Goal: Task Accomplishment & Management: Manage account settings

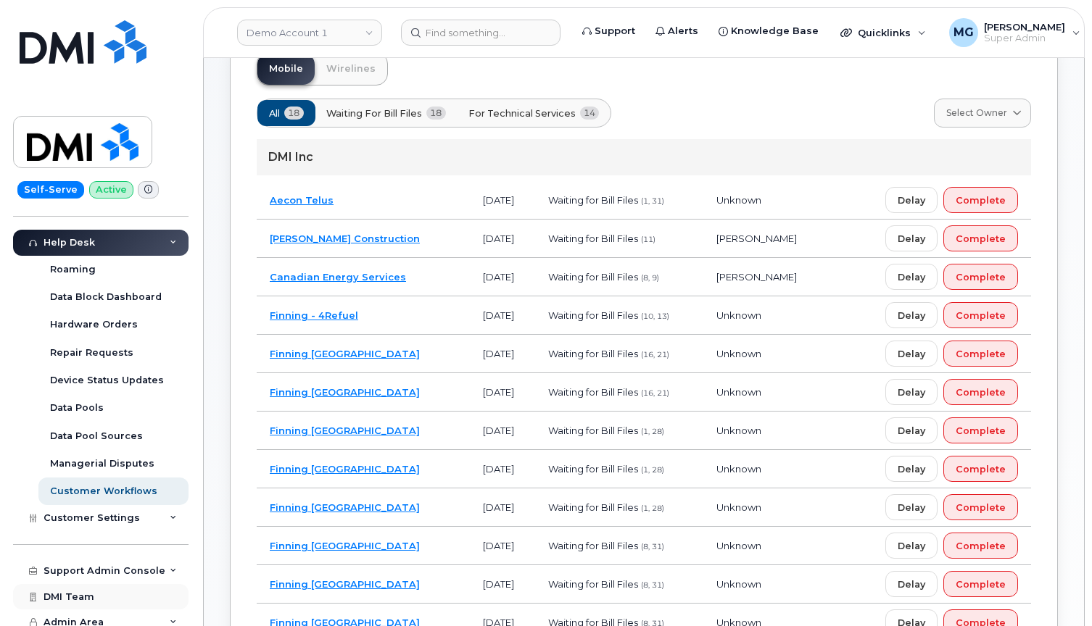
scroll to position [115, 0]
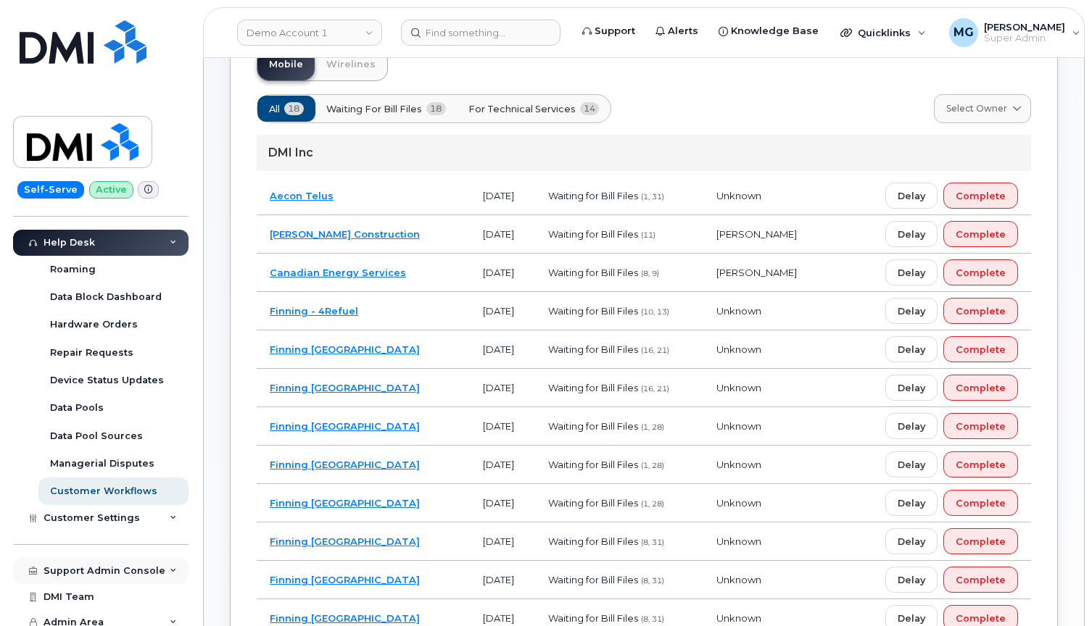
click at [95, 558] on div "Support Admin Console" at bounding box center [100, 571] width 175 height 26
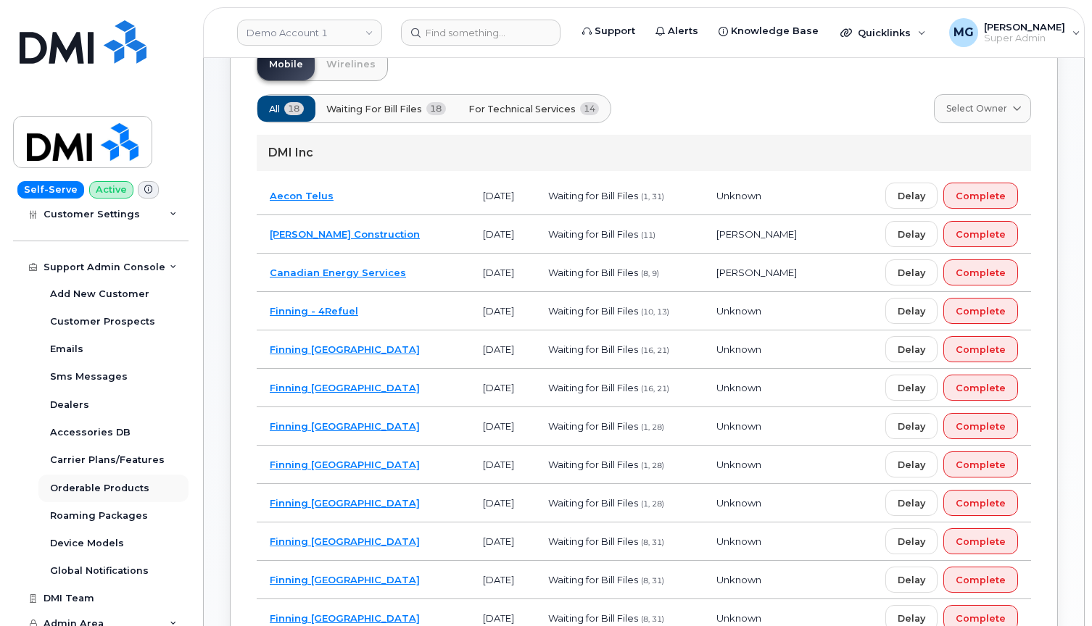
scroll to position [618, 0]
click at [94, 483] on div "Orderable Products" at bounding box center [99, 489] width 99 height 13
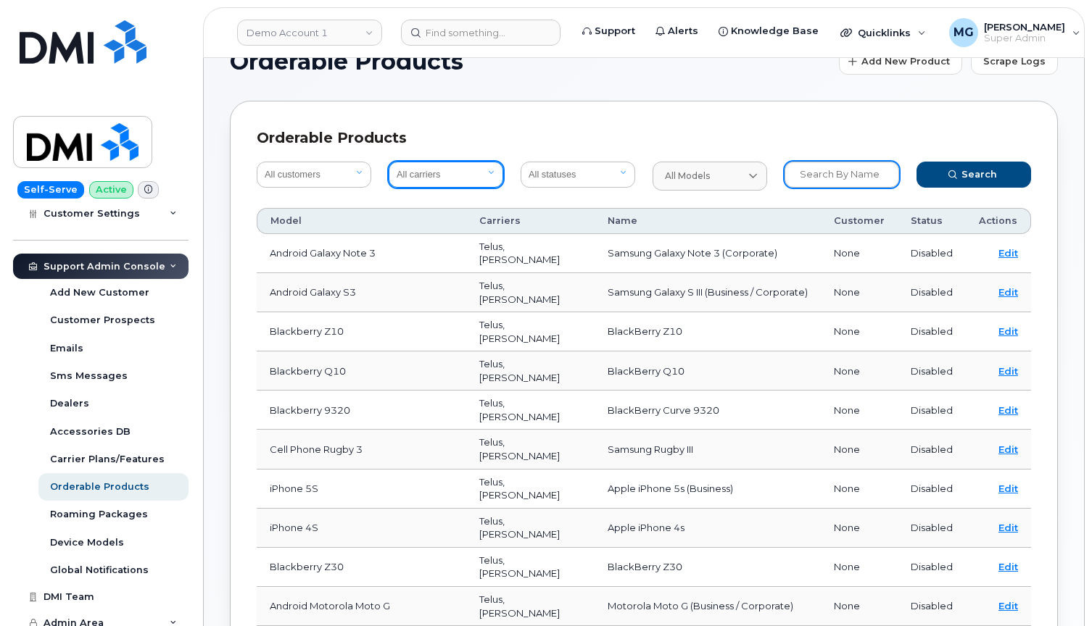
scroll to position [36, 1]
click at [815, 174] on input "text" at bounding box center [841, 175] width 115 height 26
type input "BYOD"
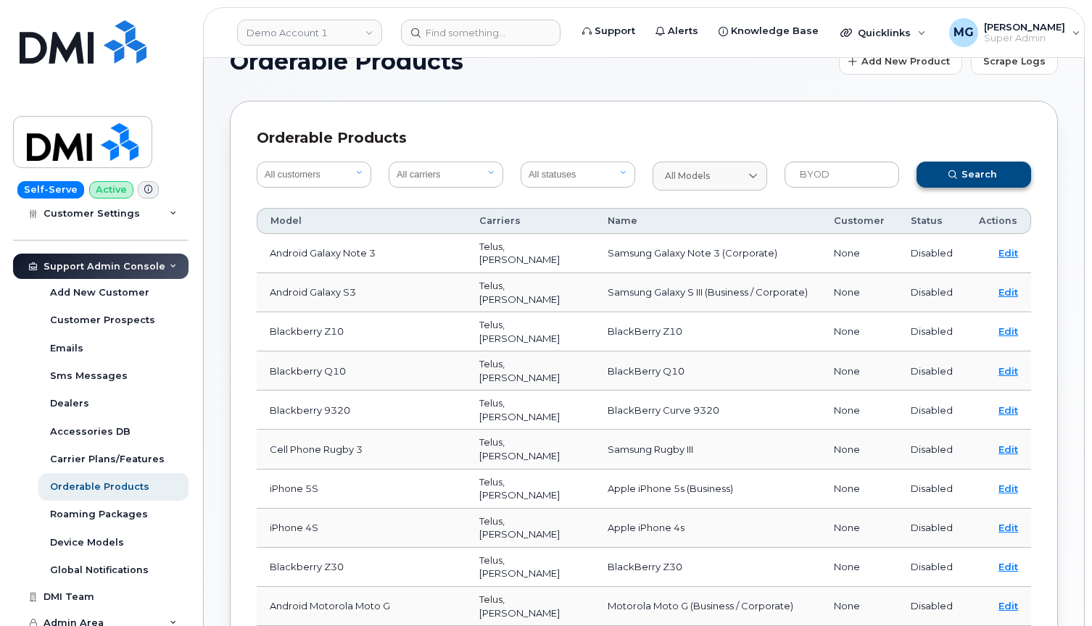
click at [943, 170] on button "Search" at bounding box center [973, 175] width 115 height 26
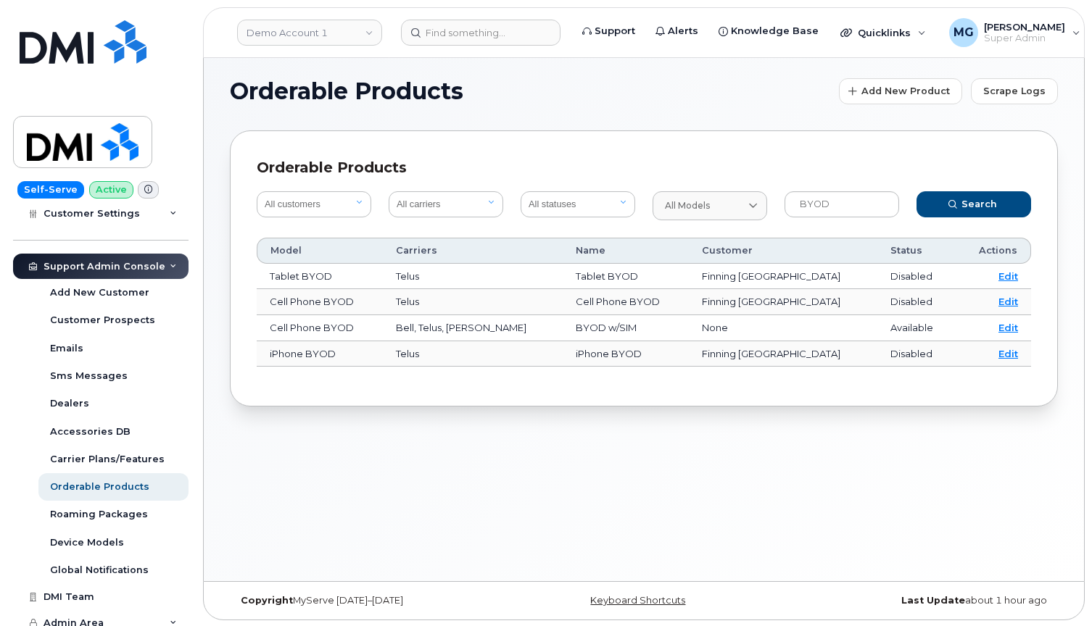
scroll to position [8, 0]
click at [1006, 325] on link "Edit" at bounding box center [1008, 326] width 20 height 12
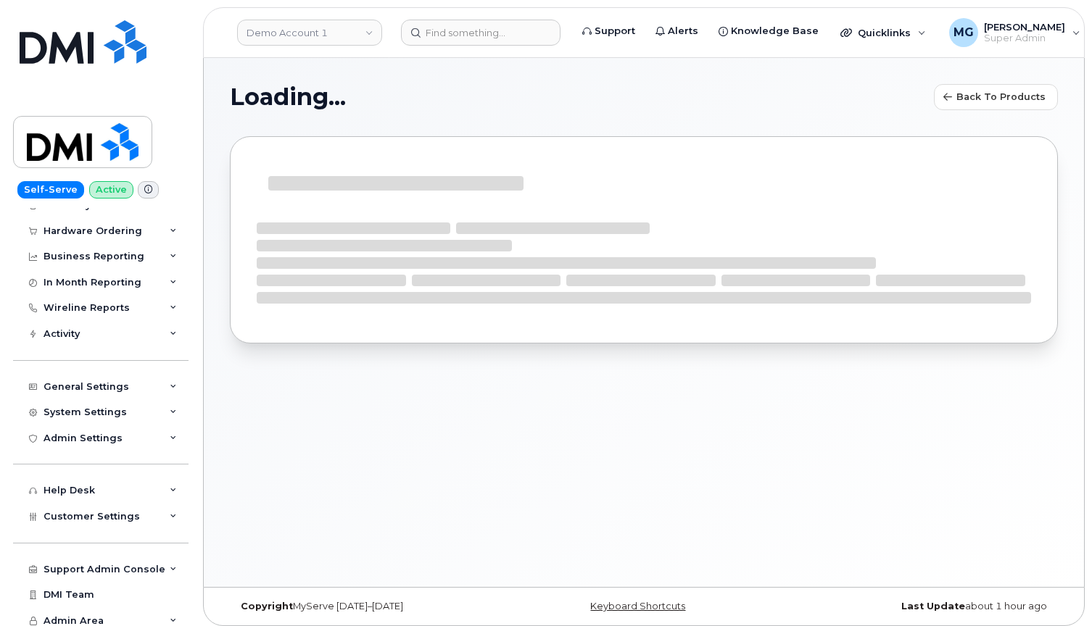
select select
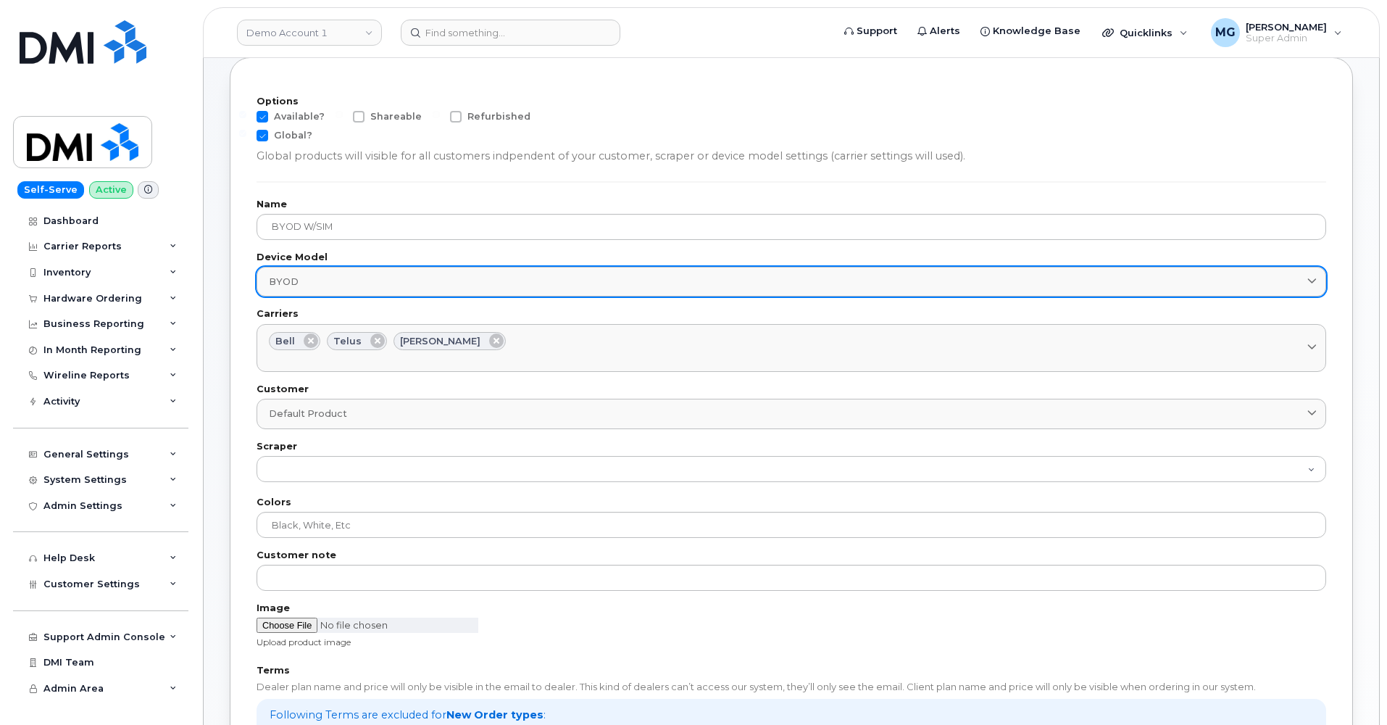
scroll to position [80, 1]
click at [398, 274] on div "BYOD" at bounding box center [791, 281] width 1045 height 14
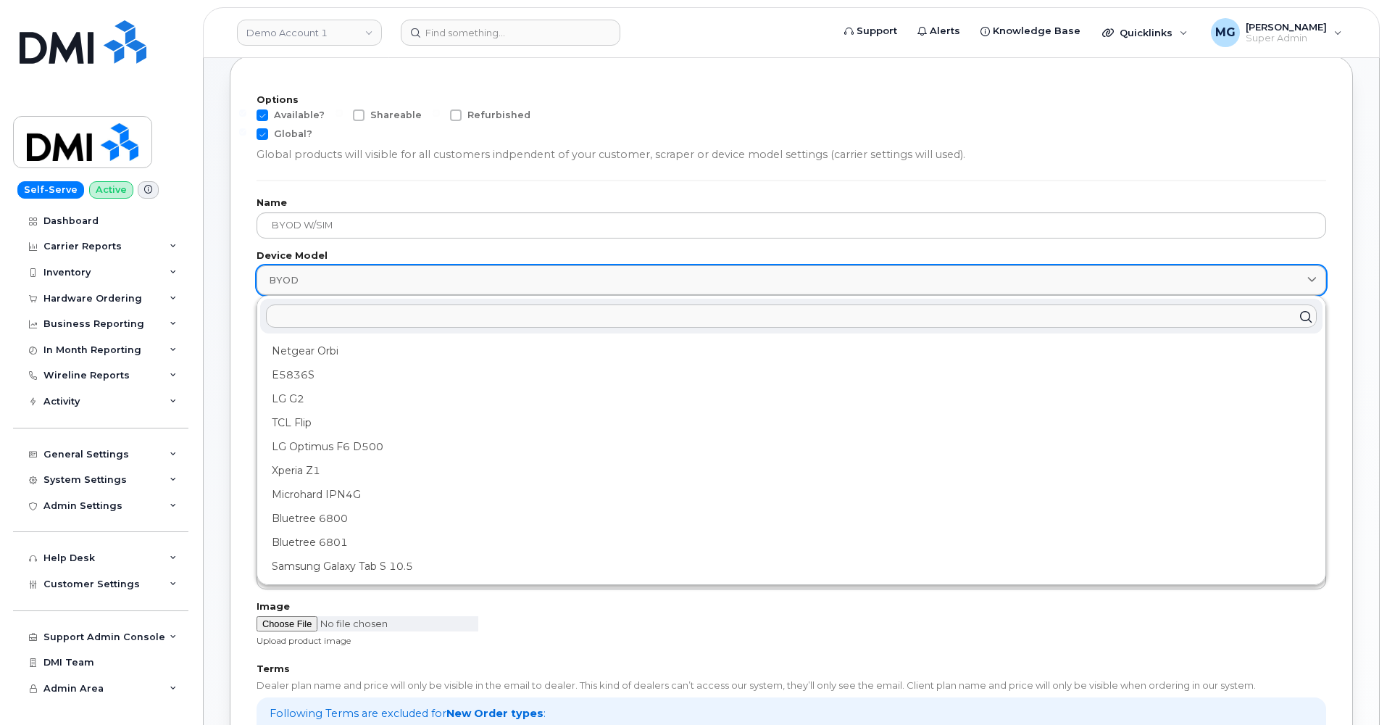
scroll to position [80, 1]
click at [398, 274] on div "BYOD" at bounding box center [791, 280] width 1045 height 14
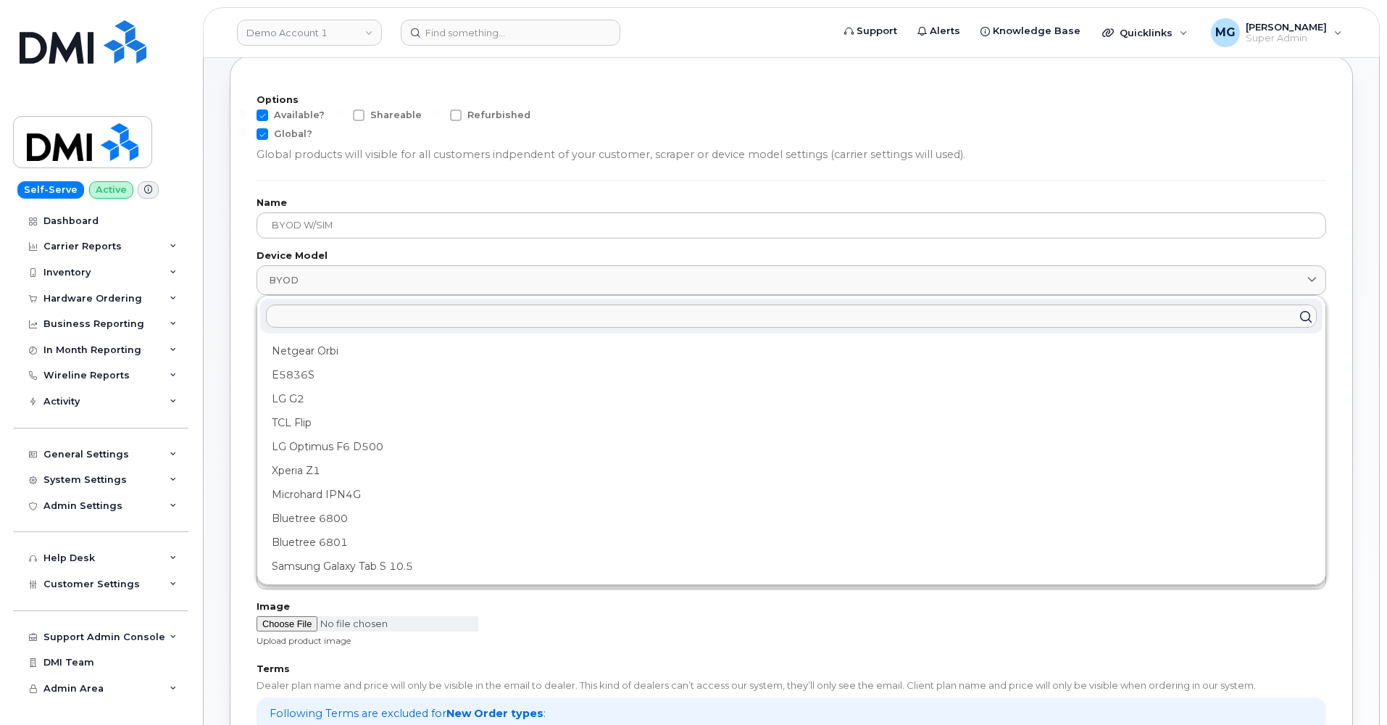
click at [237, 257] on div "Options Available? Shareable Refurbished Global? Global products will visible f…" at bounding box center [791, 644] width 1123 height 1176
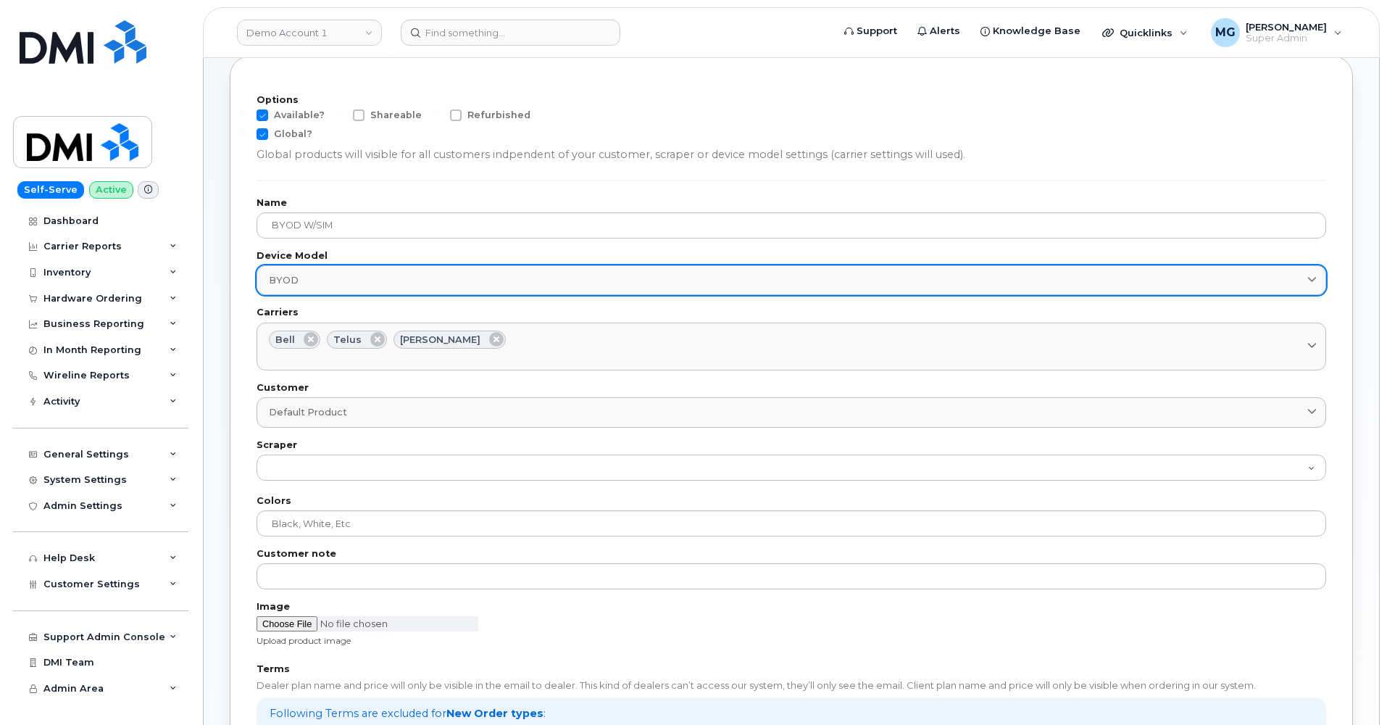
click at [333, 273] on div "BYOD" at bounding box center [791, 280] width 1045 height 14
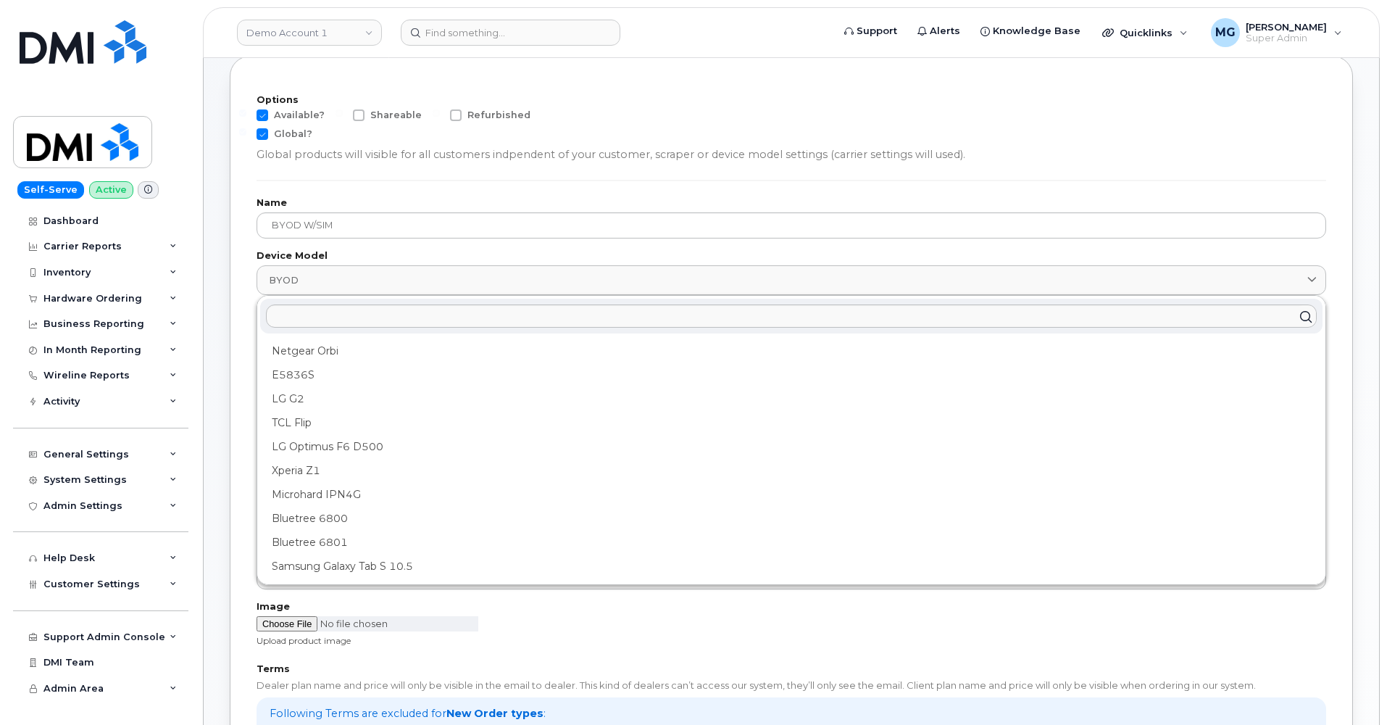
click at [251, 268] on div "Options Available? Shareable Refurbished Global? Global products will visible f…" at bounding box center [791, 644] width 1123 height 1176
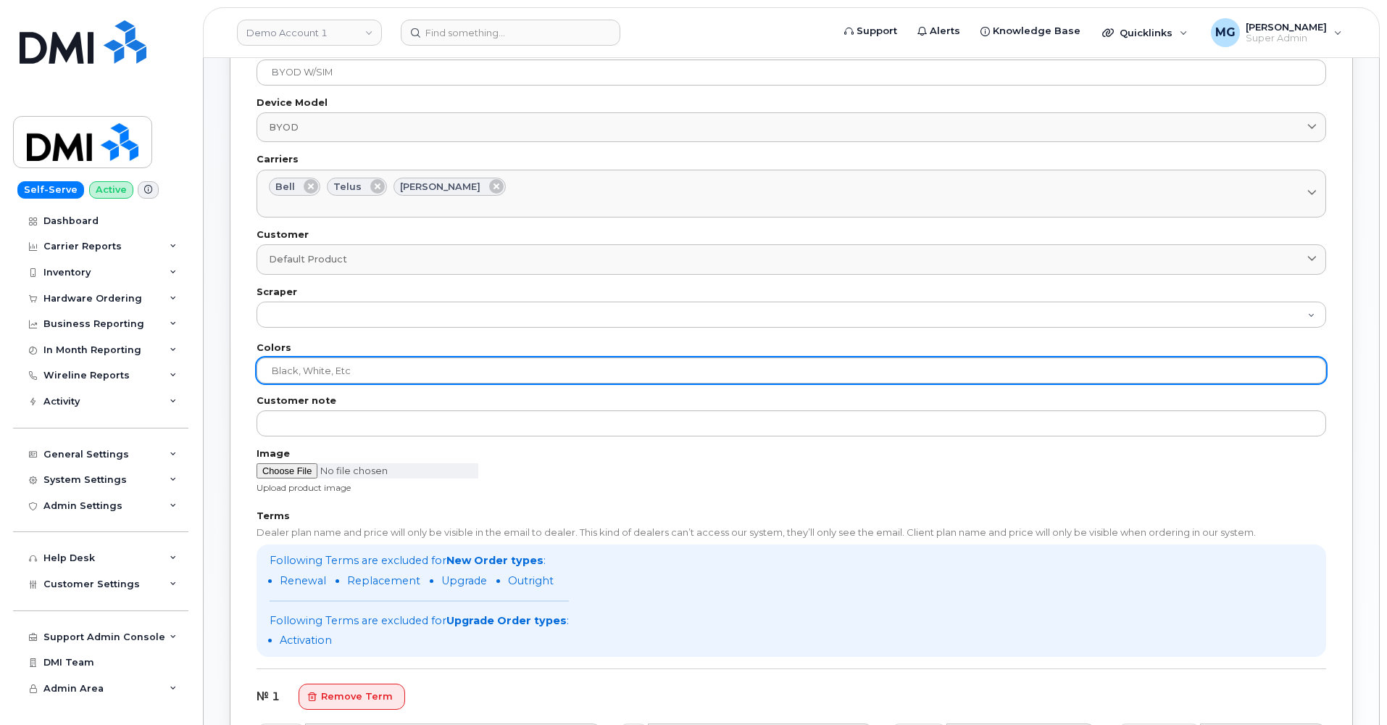
scroll to position [231, 0]
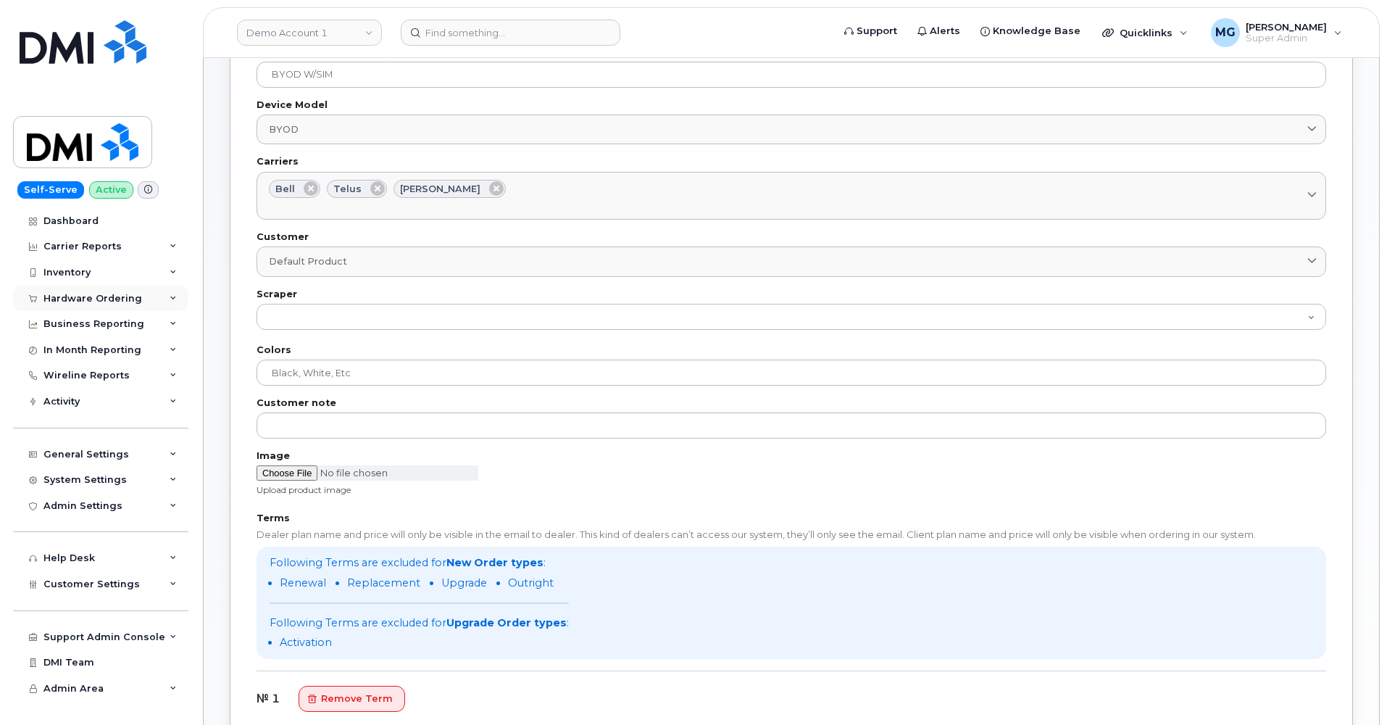
click at [104, 296] on div "Hardware Ordering" at bounding box center [92, 299] width 99 height 12
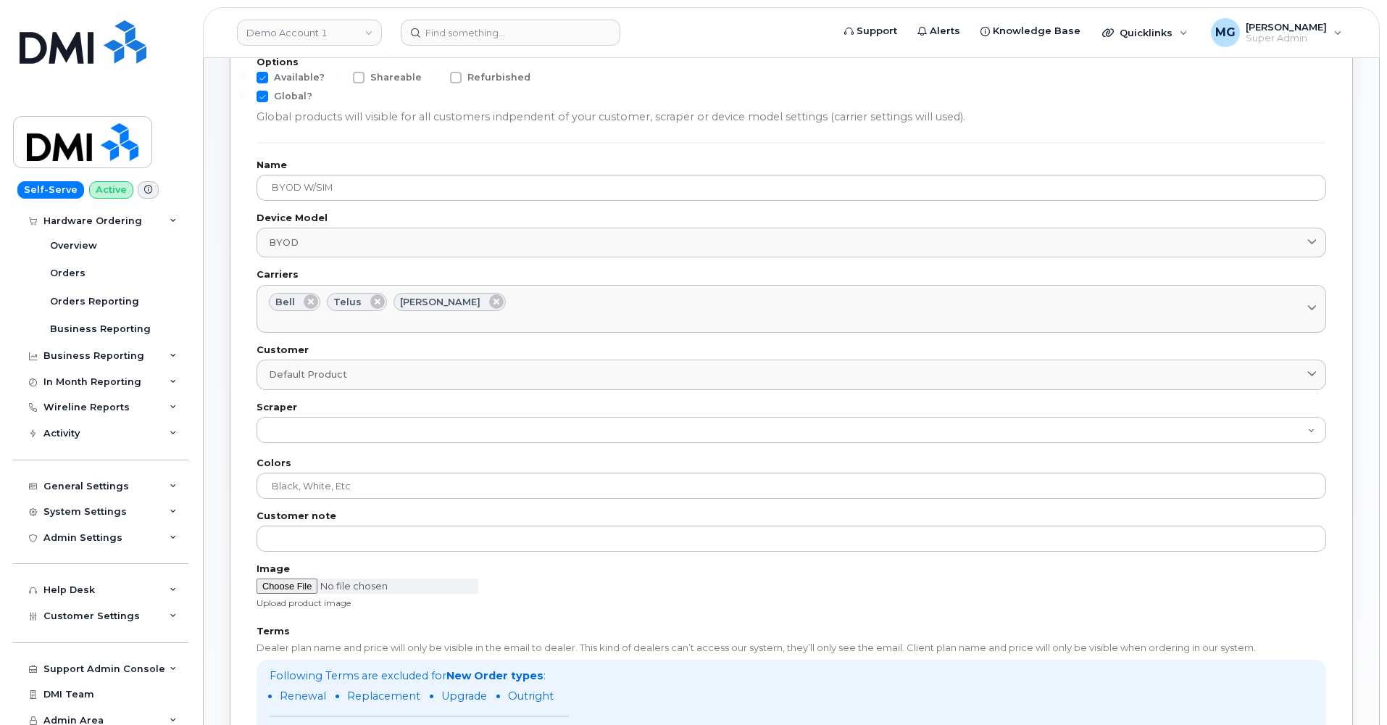
scroll to position [127, 0]
